Goal: Task Accomplishment & Management: Manage account settings

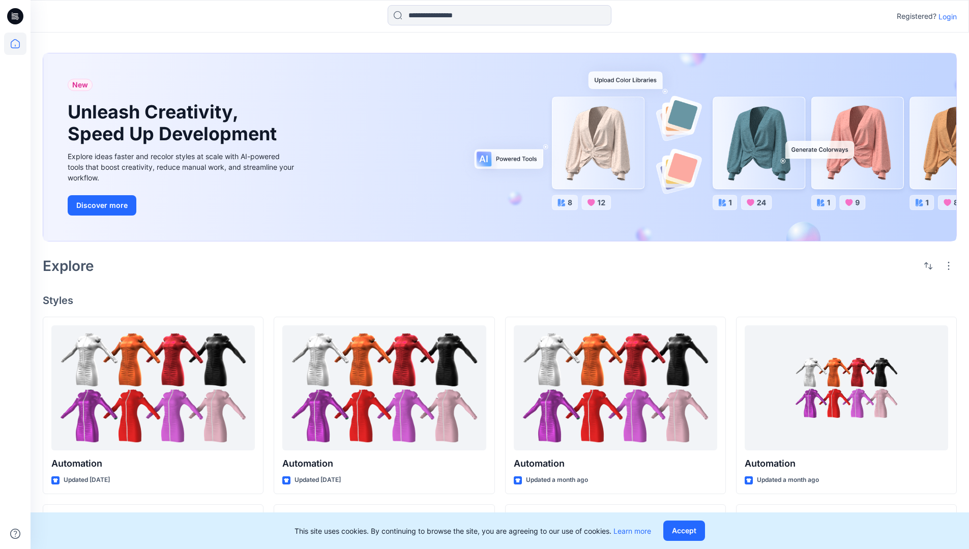
click at [945, 16] on p "Login" at bounding box center [948, 16] width 18 height 11
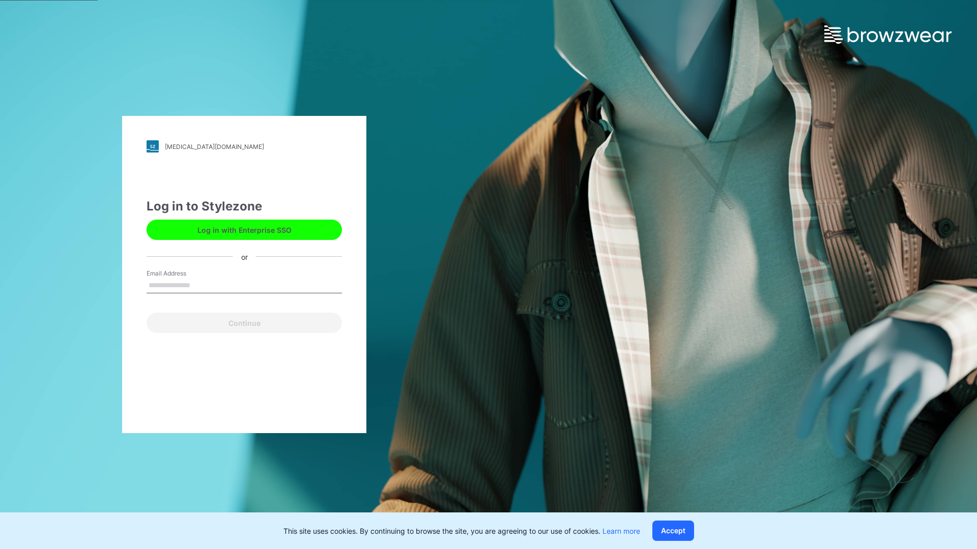
click at [201, 285] on input "Email Address" at bounding box center [244, 285] width 195 height 15
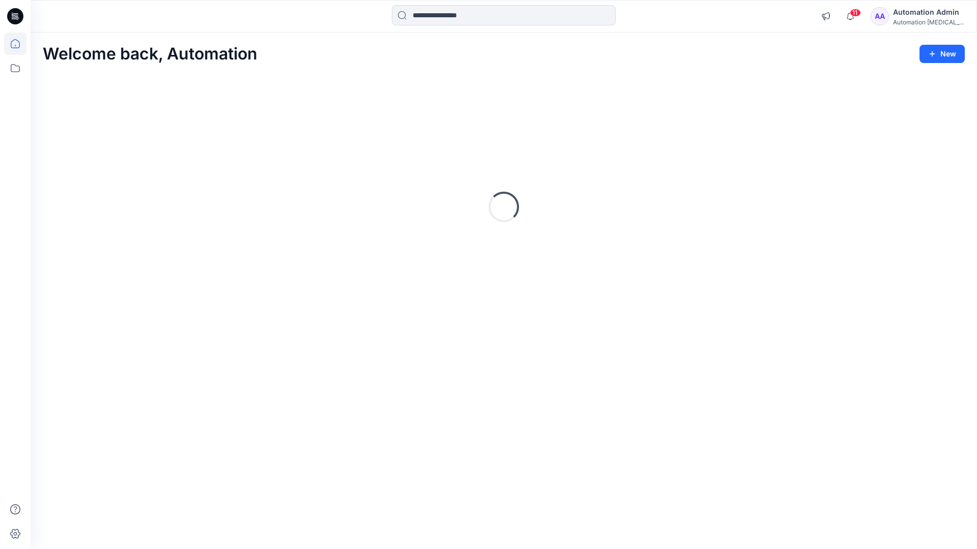
click at [19, 44] on icon at bounding box center [15, 43] width 9 height 9
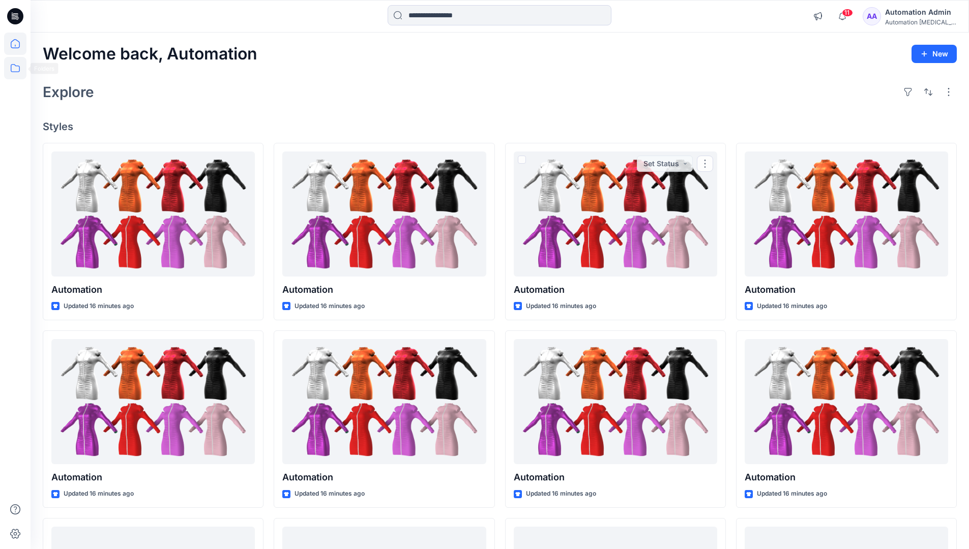
click at [14, 72] on icon at bounding box center [15, 68] width 9 height 8
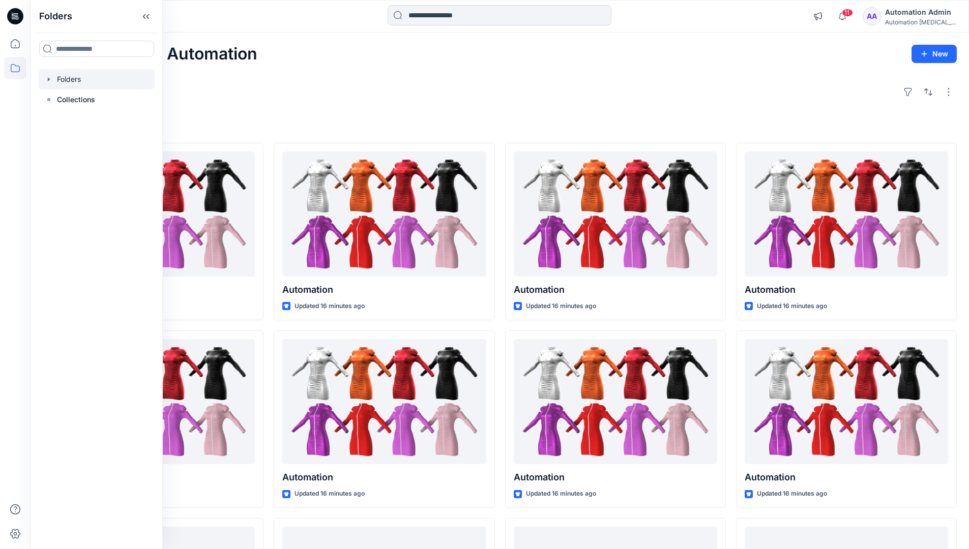
click at [65, 82] on div at bounding box center [97, 79] width 116 height 20
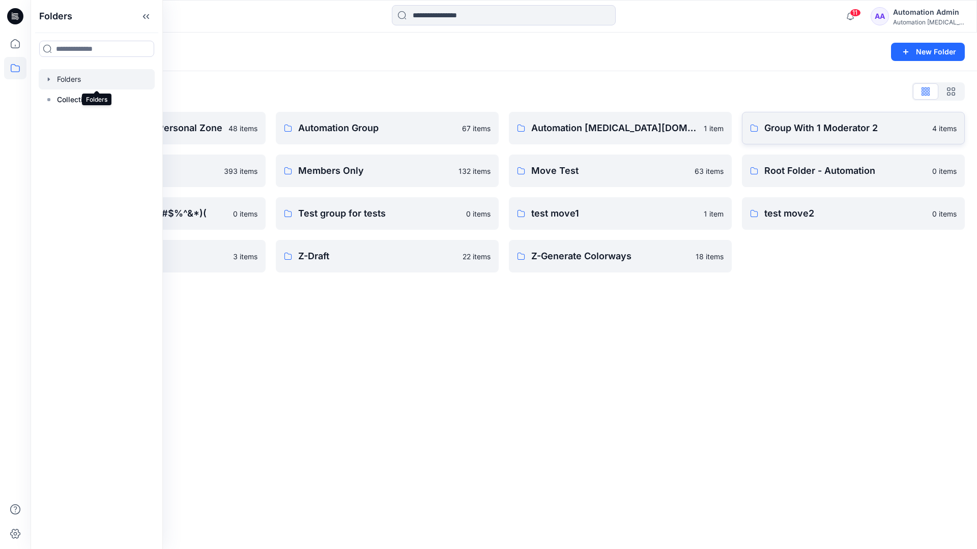
click at [804, 134] on p "Group With 1 Moderator 2" at bounding box center [845, 128] width 162 height 14
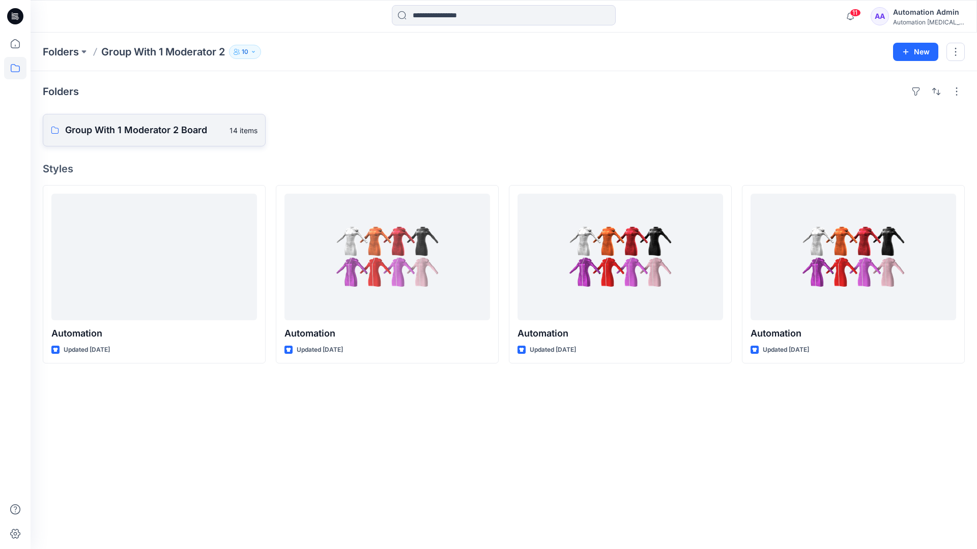
click at [180, 134] on p "Group With 1 Moderator 2 Board" at bounding box center [144, 130] width 158 height 14
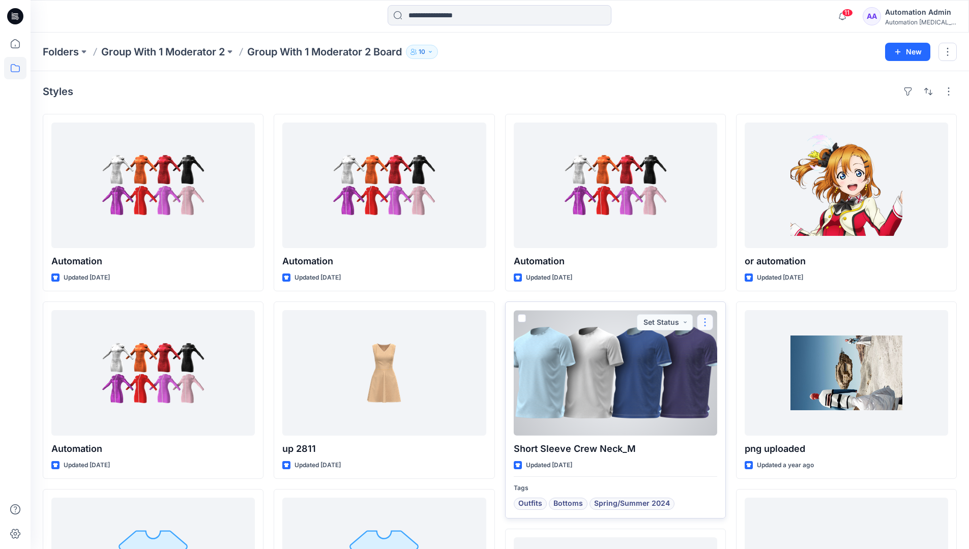
click at [703, 323] on button "button" at bounding box center [705, 322] width 16 height 16
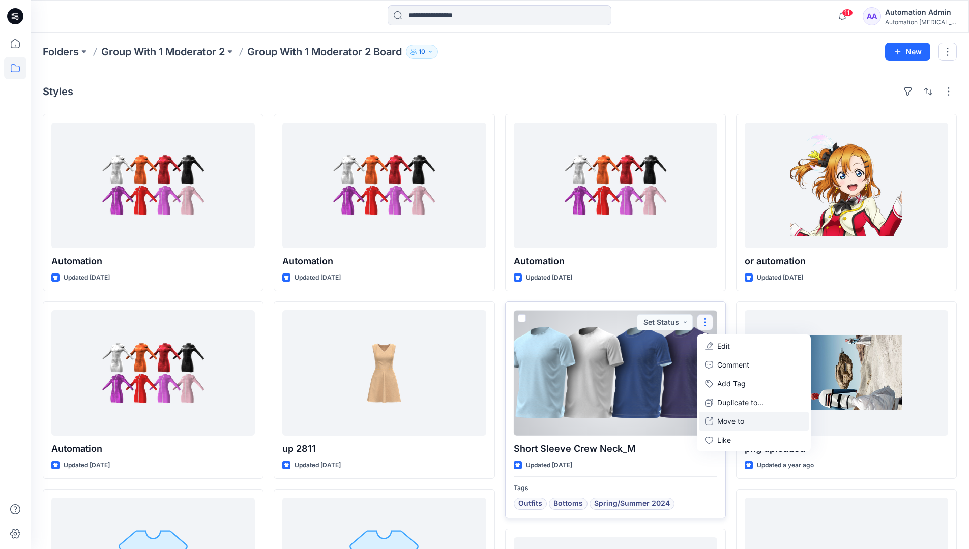
click at [732, 421] on p "Move to" at bounding box center [730, 421] width 27 height 11
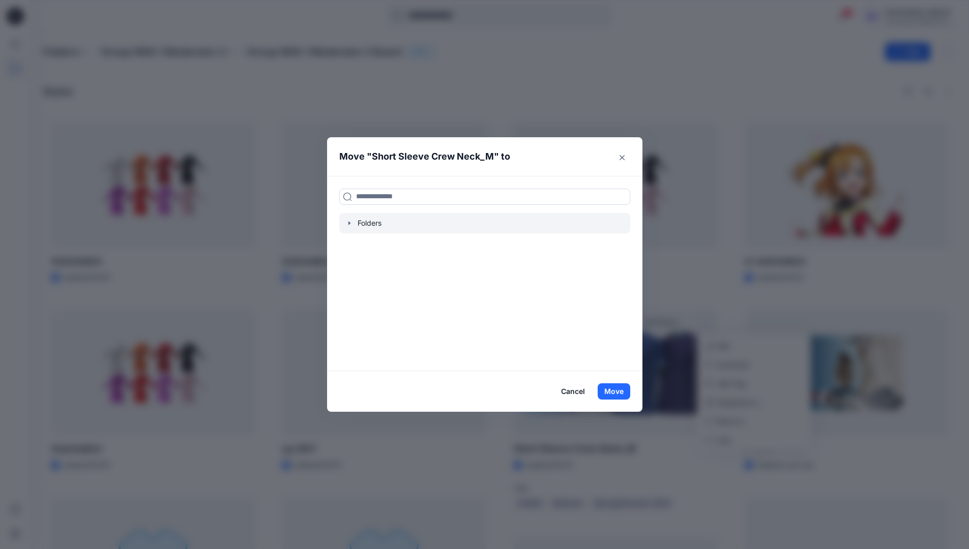
click at [354, 225] on icon "button" at bounding box center [349, 223] width 8 height 8
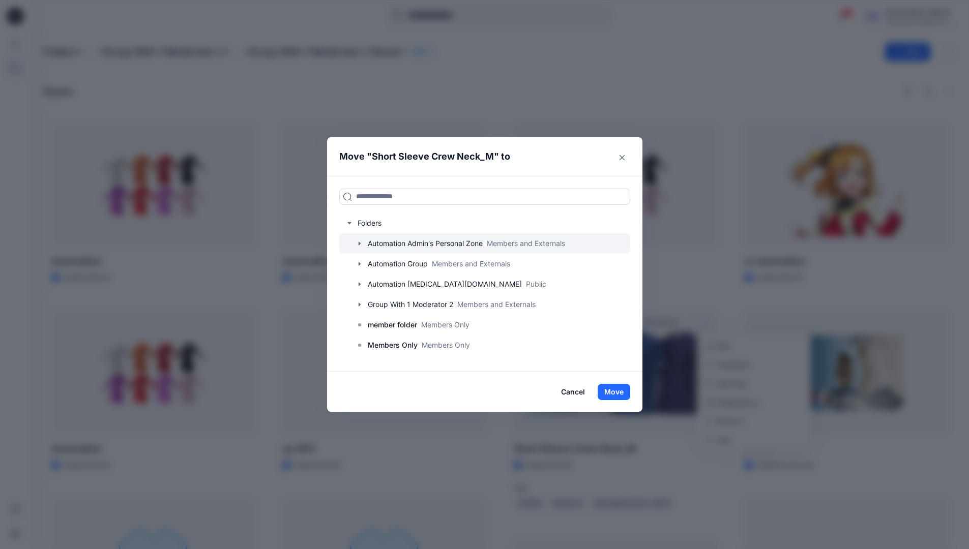
click at [360, 245] on icon "button" at bounding box center [359, 244] width 2 height 4
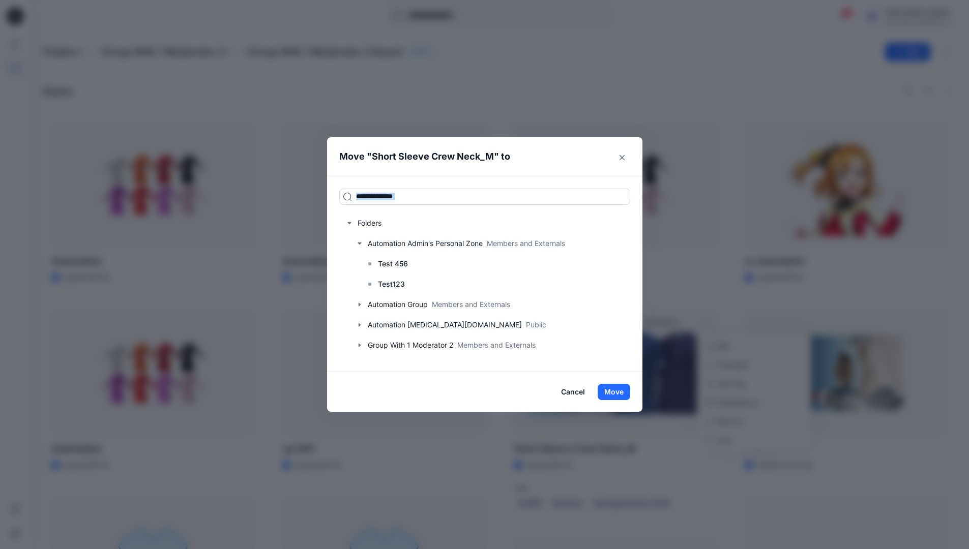
drag, startPoint x: 362, startPoint y: 245, endPoint x: 429, endPoint y: 177, distance: 95.3
click at [429, 177] on div "Folders Automation Admin's Personal Zone Members and Externals Test 456 Test123…" at bounding box center [484, 274] width 315 height 196
click at [421, 199] on input at bounding box center [484, 197] width 291 height 16
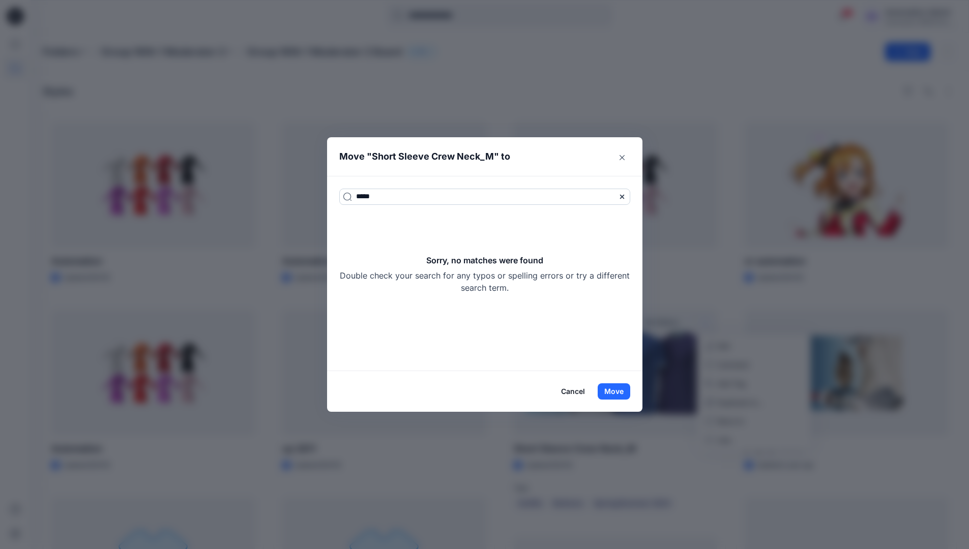
type input "*****"
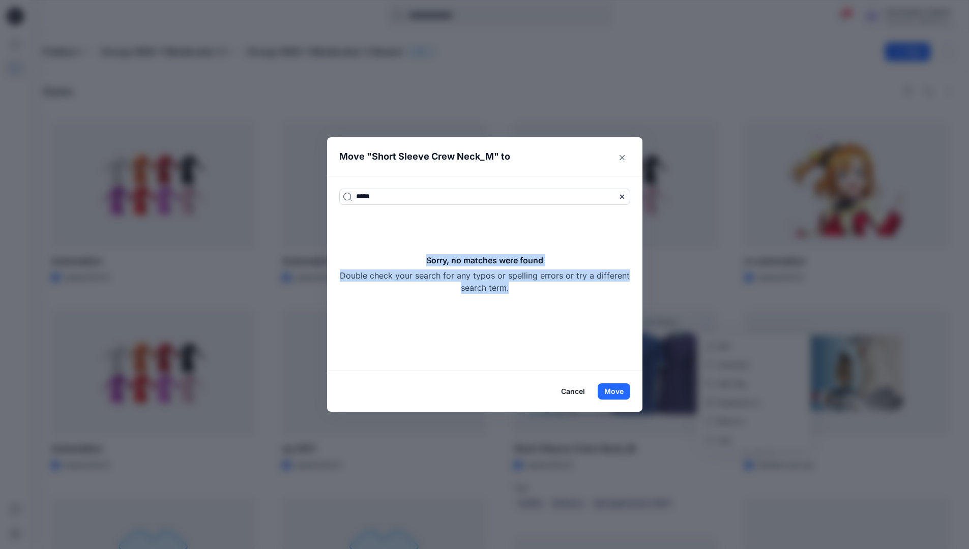
drag, startPoint x: 421, startPoint y: 199, endPoint x: 562, endPoint y: 288, distance: 166.2
click at [562, 288] on div "Sorry, no matches were found Double check your search for any typos or spelling…" at bounding box center [484, 274] width 291 height 40
click at [624, 197] on icon at bounding box center [622, 197] width 8 height 8
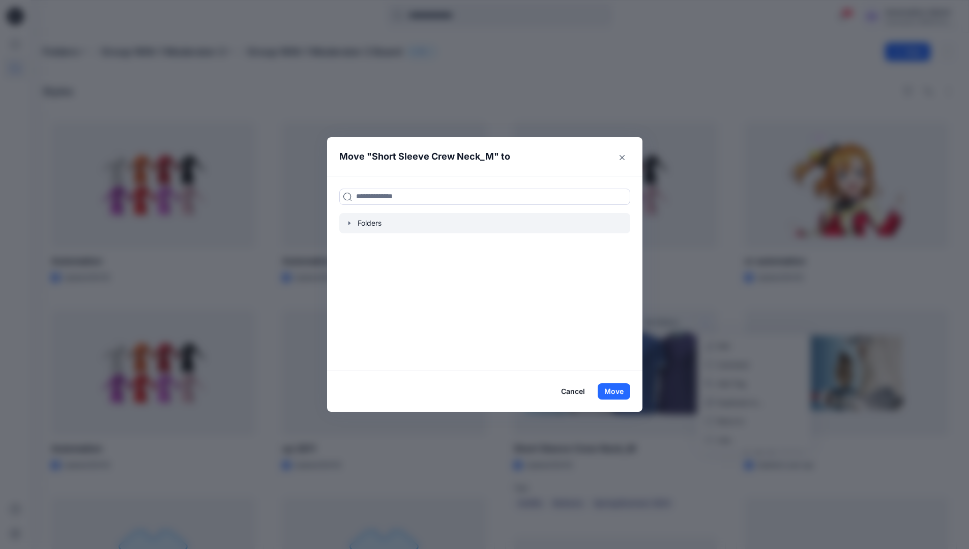
click at [354, 224] on icon "button" at bounding box center [349, 223] width 8 height 8
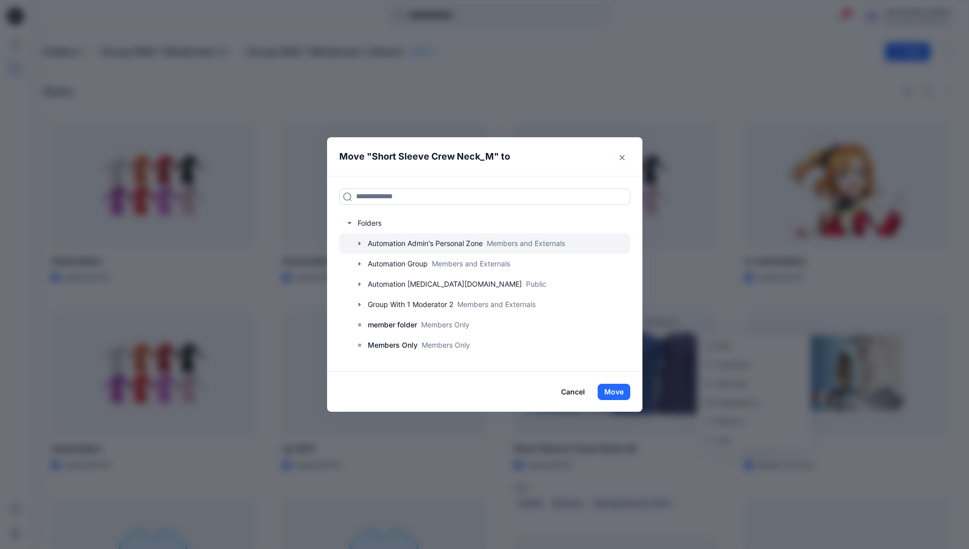
click at [360, 244] on icon "button" at bounding box center [359, 244] width 2 height 4
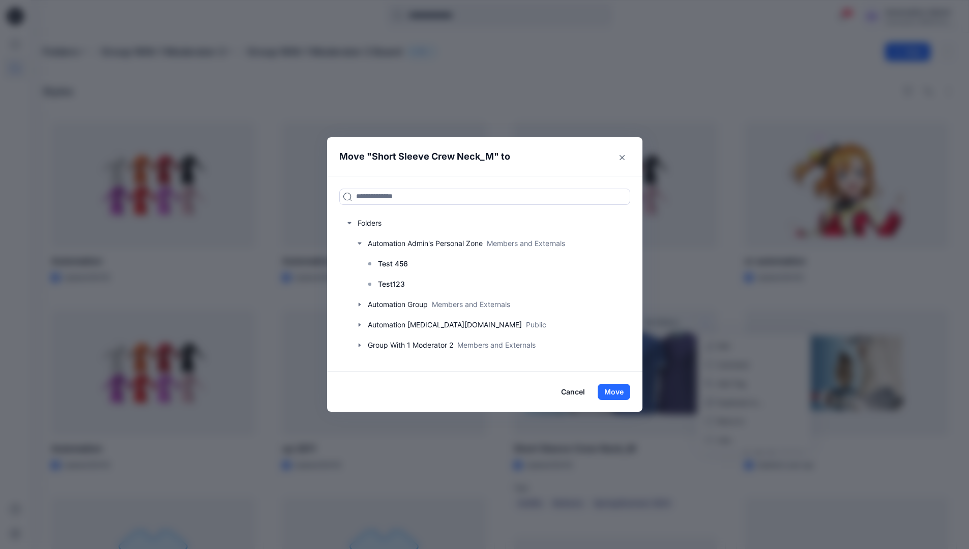
click at [582, 394] on button "Cancel" at bounding box center [572, 392] width 37 height 16
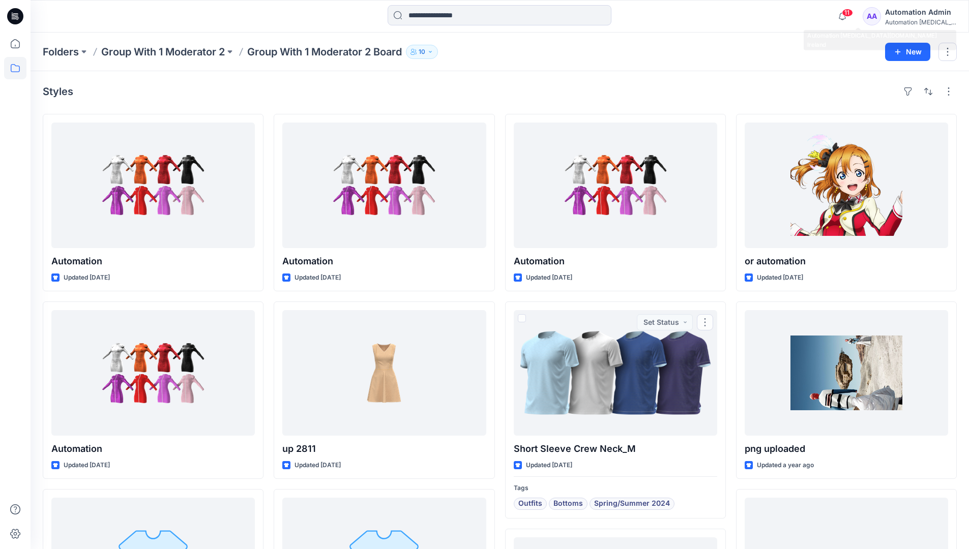
click at [912, 19] on div "Automation [MEDICAL_DATA]..." at bounding box center [920, 22] width 71 height 8
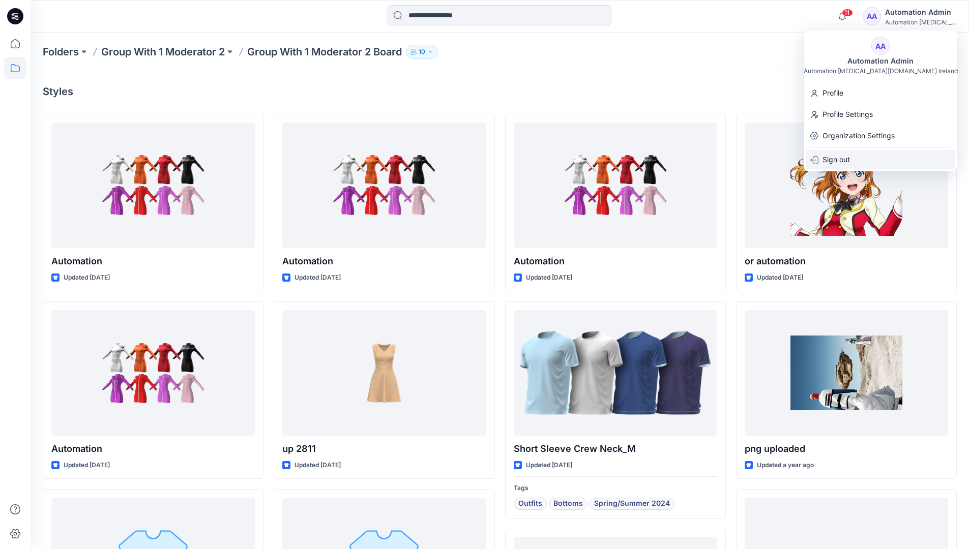
click at [828, 162] on p "Sign out" at bounding box center [836, 159] width 27 height 19
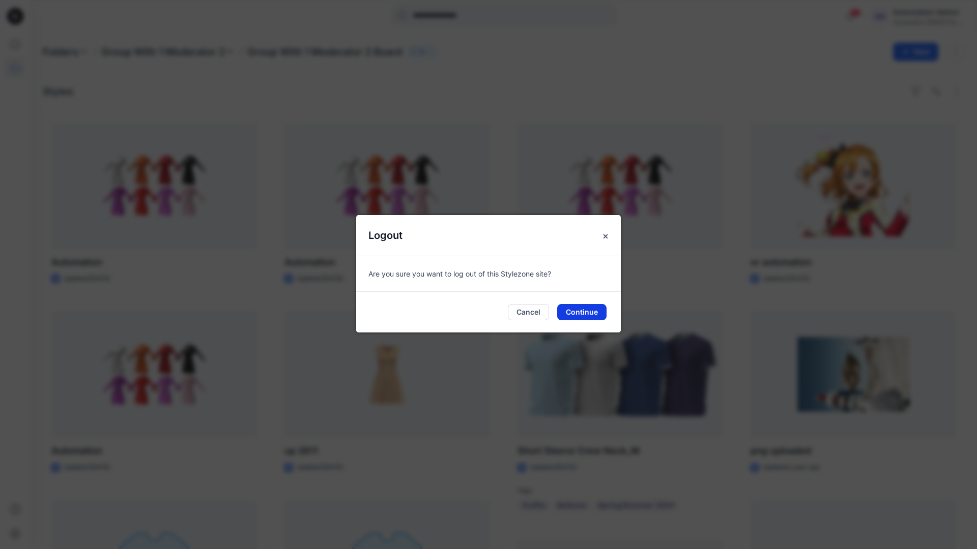
click at [587, 314] on button "Continue" at bounding box center [581, 312] width 49 height 16
